Goal: Information Seeking & Learning: Learn about a topic

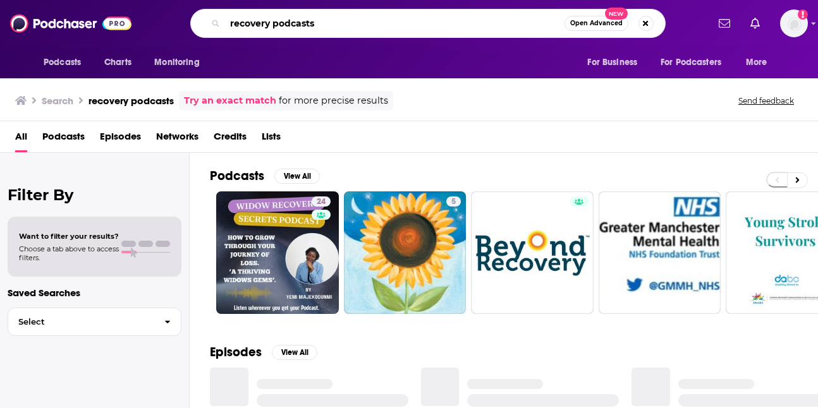
click at [428, 31] on input "recovery podcasts" at bounding box center [394, 23] width 339 height 20
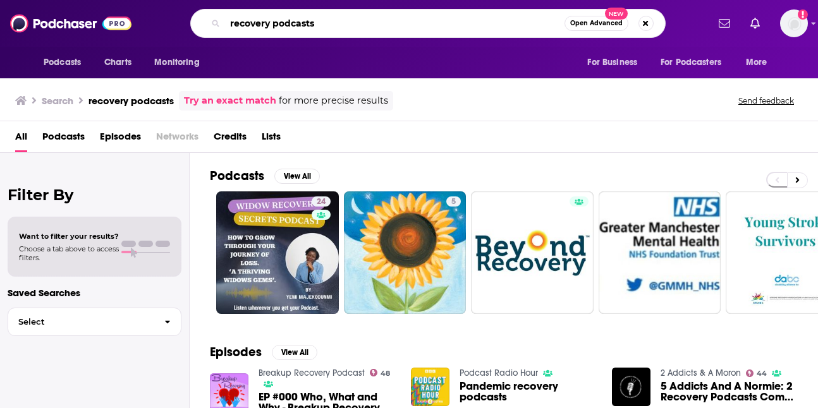
click at [428, 31] on input "recovery podcasts" at bounding box center [394, 23] width 339 height 20
type input "dear future [PERSON_NAME]"
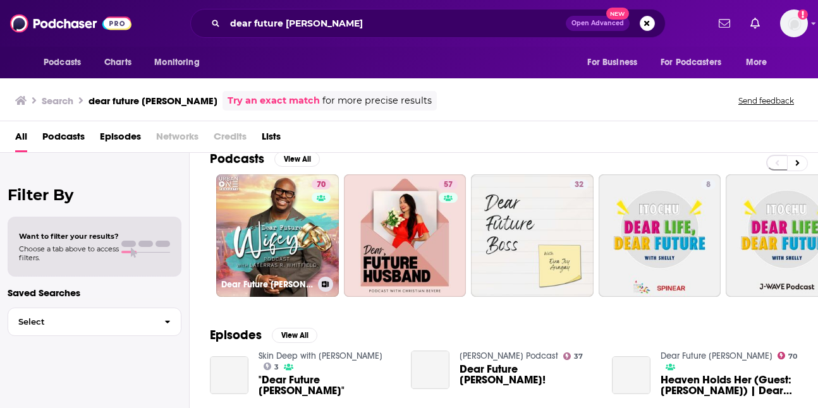
scroll to position [26, 0]
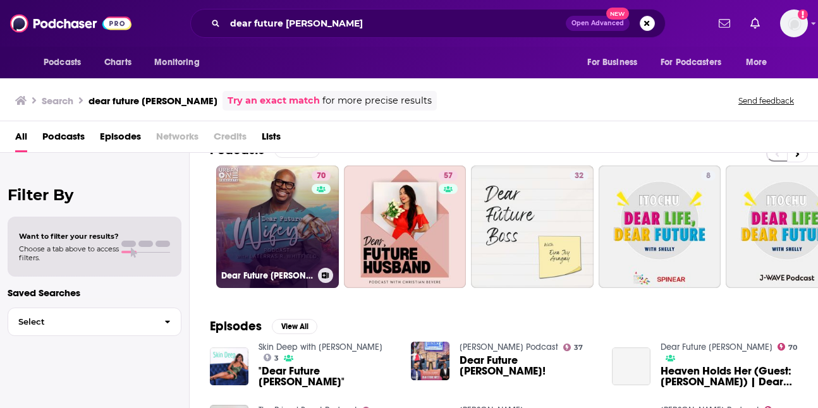
click at [304, 219] on link "70 Dear Future [PERSON_NAME]" at bounding box center [277, 227] width 123 height 123
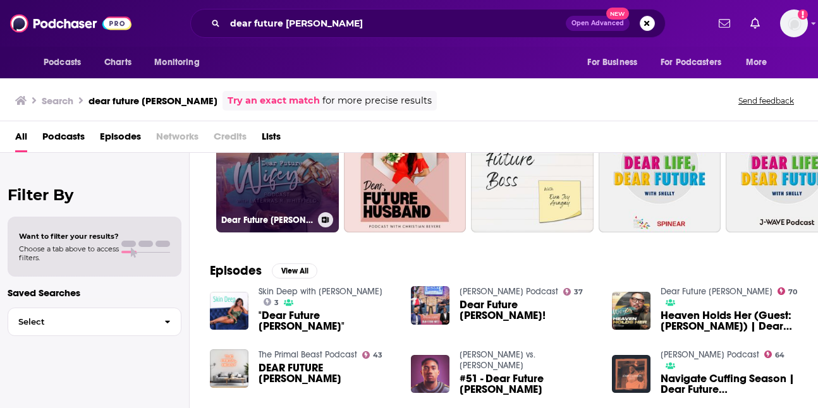
scroll to position [0, 1]
click at [267, 195] on link "70 Dear Future [PERSON_NAME]" at bounding box center [276, 171] width 123 height 123
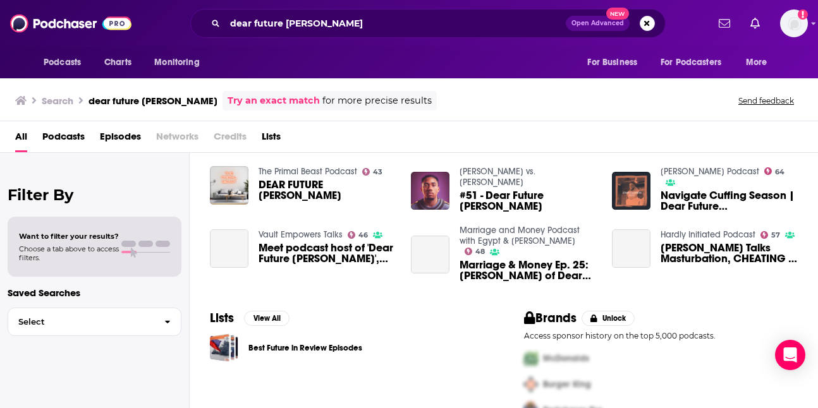
scroll to position [295, 0]
